Goal: Transaction & Acquisition: Purchase product/service

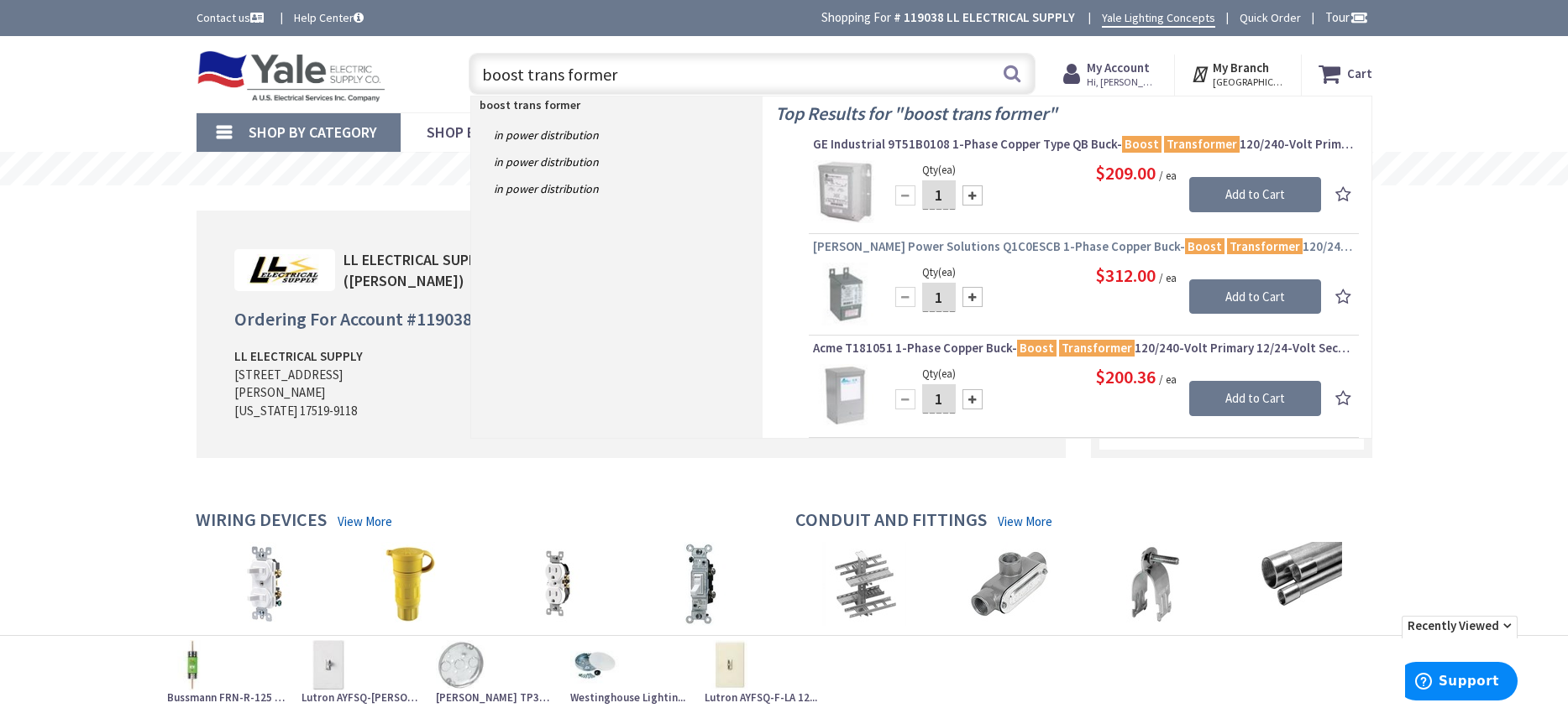
type input "boost trans former"
click at [1068, 246] on span "Hammond Power Solutions Q1C0ESCB 1-Phase Copper Buck- Boost Transformer 120/240…" at bounding box center [1084, 247] width 542 height 16
